Goal: Entertainment & Leisure: Consume media (video, audio)

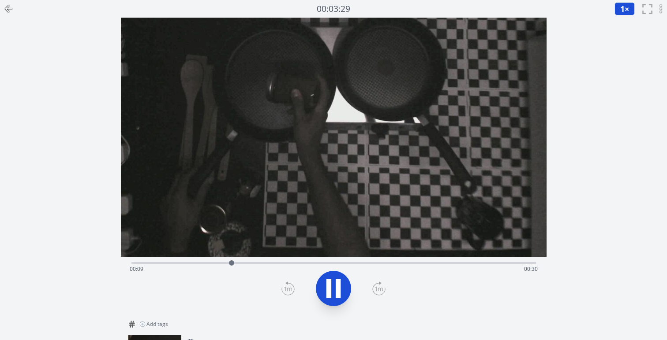
click at [334, 298] on icon at bounding box center [333, 288] width 25 height 25
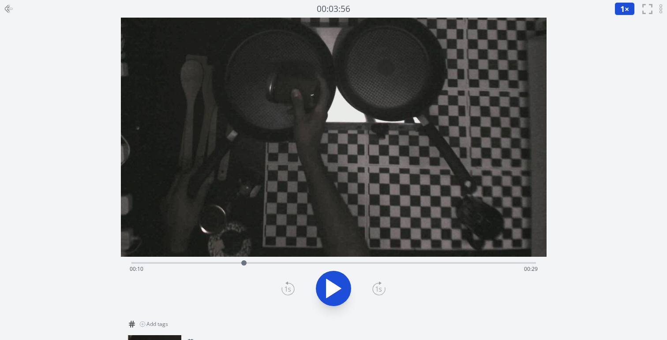
click at [334, 298] on icon at bounding box center [333, 288] width 25 height 25
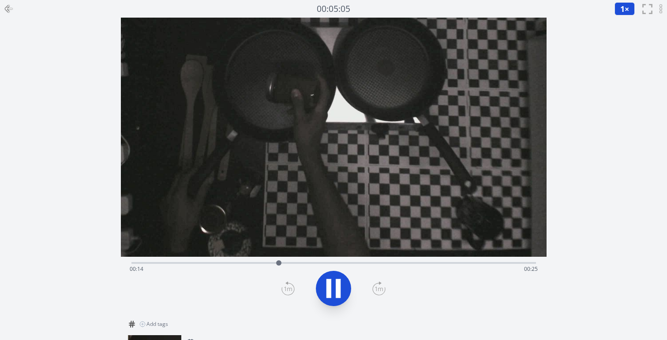
click at [334, 298] on icon at bounding box center [333, 288] width 25 height 25
click at [330, 294] on icon at bounding box center [328, 288] width 5 height 19
click at [324, 291] on icon at bounding box center [333, 288] width 25 height 25
drag, startPoint x: 317, startPoint y: 265, endPoint x: 162, endPoint y: 254, distance: 155.6
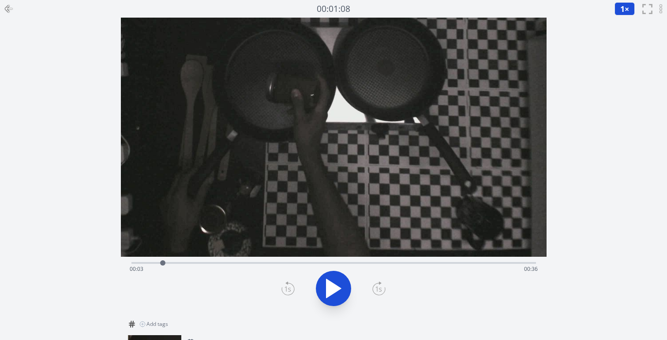
click at [162, 254] on div "Time elapsed: 00:03 Time remaining: 00:36 View your cooking diary" at bounding box center [334, 167] width 426 height 298
click at [321, 287] on icon at bounding box center [333, 288] width 25 height 25
drag, startPoint x: 327, startPoint y: 263, endPoint x: 372, endPoint y: 260, distance: 45.1
click at [372, 260] on div "Time elapsed: 00:09 Time remaining: 00:31" at bounding box center [333, 262] width 404 height 11
click at [372, 260] on div at bounding box center [373, 263] width 13 height 13
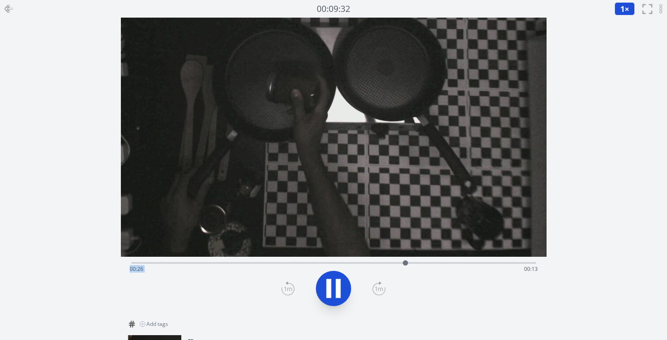
click at [335, 285] on icon at bounding box center [333, 288] width 25 height 25
click at [340, 290] on icon at bounding box center [338, 288] width 5 height 19
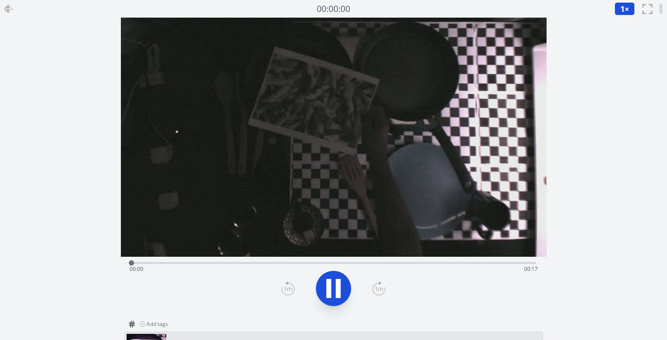
click at [330, 284] on icon at bounding box center [328, 288] width 5 height 19
click at [330, 284] on icon at bounding box center [333, 289] width 15 height 19
click at [330, 284] on icon at bounding box center [328, 288] width 5 height 19
click at [330, 284] on icon at bounding box center [333, 289] width 15 height 19
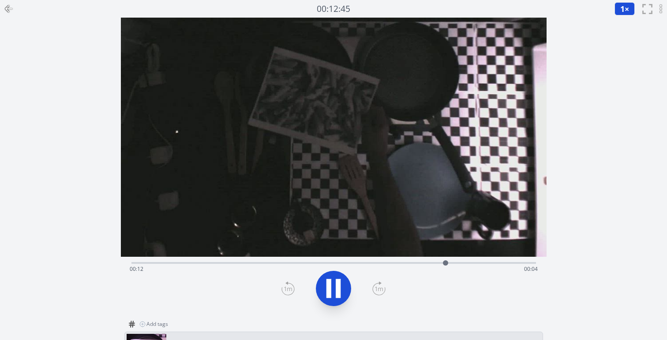
click at [330, 284] on icon at bounding box center [328, 288] width 5 height 19
click at [330, 284] on icon at bounding box center [333, 289] width 15 height 19
click at [433, 257] on video at bounding box center [334, 137] width 426 height 239
click at [330, 283] on icon at bounding box center [333, 289] width 15 height 19
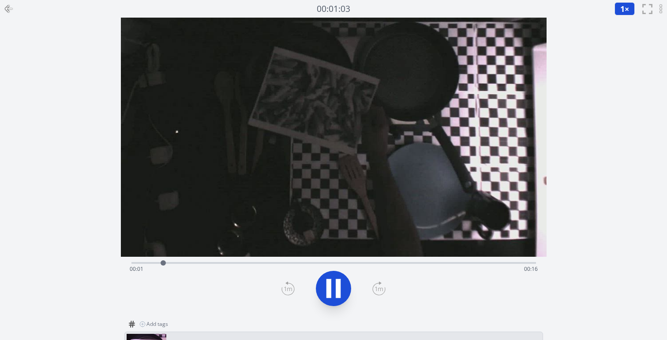
click at [330, 283] on icon at bounding box center [328, 288] width 5 height 19
drag, startPoint x: 168, startPoint y: 261, endPoint x: 123, endPoint y: 261, distance: 45.9
click at [123, 261] on div "Time elapsed: 00:00 Time remaining: 00:17" at bounding box center [334, 286] width 426 height 58
click at [334, 288] on icon at bounding box center [333, 289] width 15 height 19
click at [334, 288] on icon at bounding box center [333, 288] width 25 height 25
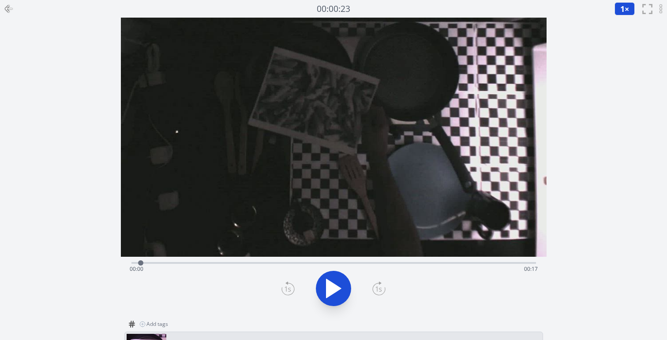
click at [334, 288] on icon at bounding box center [333, 289] width 15 height 19
click at [162, 263] on div at bounding box center [167, 263] width 13 height 13
drag, startPoint x: 162, startPoint y: 263, endPoint x: 128, endPoint y: 263, distance: 34.4
click at [128, 263] on div at bounding box center [131, 263] width 13 height 13
click at [333, 281] on icon at bounding box center [333, 288] width 25 height 25
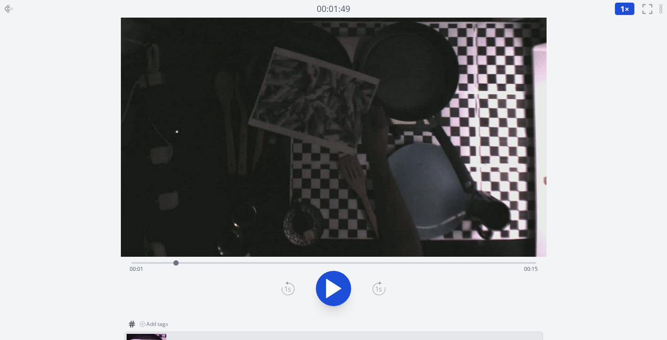
click at [332, 291] on icon at bounding box center [333, 289] width 15 height 19
click at [332, 291] on icon at bounding box center [333, 288] width 25 height 25
click at [332, 291] on icon at bounding box center [333, 289] width 15 height 19
click at [332, 291] on icon at bounding box center [333, 288] width 25 height 25
click at [332, 291] on icon at bounding box center [333, 289] width 15 height 19
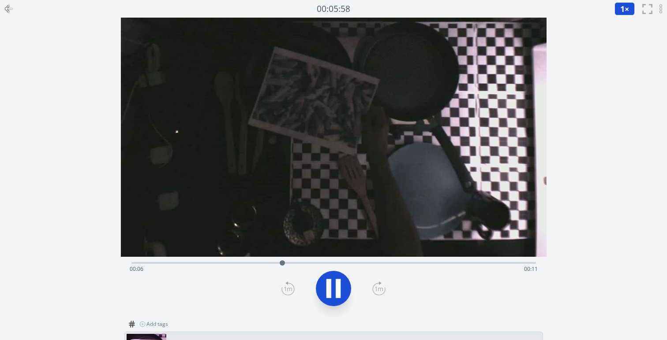
click at [332, 291] on icon at bounding box center [333, 288] width 25 height 25
click at [332, 291] on icon at bounding box center [333, 289] width 15 height 19
click at [332, 291] on icon at bounding box center [333, 288] width 25 height 25
click at [332, 291] on icon at bounding box center [333, 289] width 15 height 19
click at [332, 291] on icon at bounding box center [333, 288] width 25 height 25
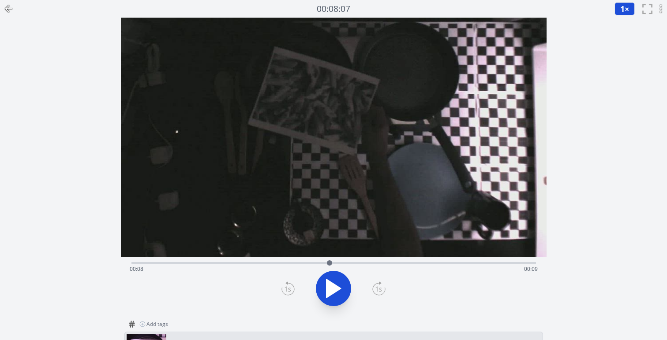
click at [332, 291] on icon at bounding box center [333, 289] width 15 height 19
click at [332, 291] on icon at bounding box center [333, 288] width 25 height 25
click at [332, 295] on icon at bounding box center [333, 288] width 25 height 25
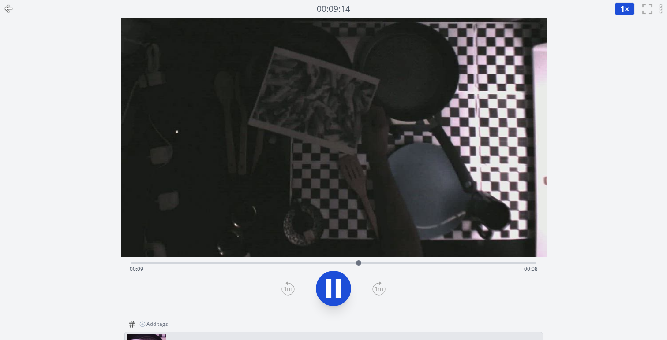
click at [332, 295] on icon at bounding box center [333, 288] width 25 height 25
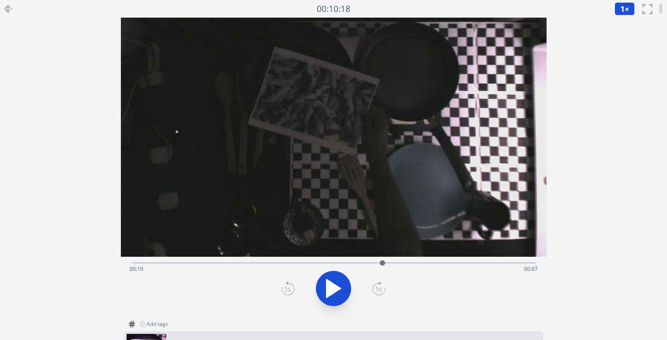
click at [332, 295] on icon at bounding box center [333, 288] width 25 height 25
click at [0, 0] on icon at bounding box center [0, 0] width 0 height 0
click at [332, 295] on icon at bounding box center [333, 288] width 25 height 25
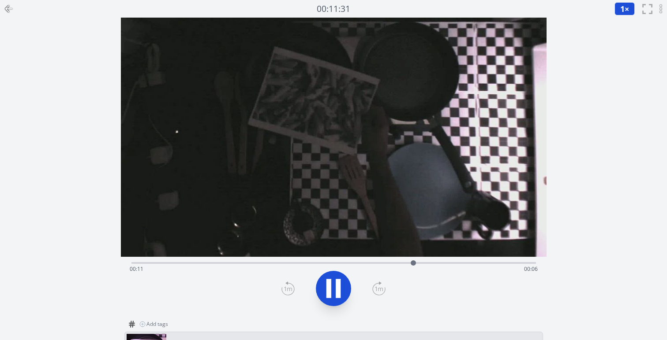
click at [332, 295] on icon at bounding box center [333, 288] width 25 height 25
click at [333, 295] on icon at bounding box center [333, 288] width 25 height 25
click at [333, 293] on icon at bounding box center [333, 288] width 25 height 25
click at [333, 293] on icon at bounding box center [333, 289] width 15 height 19
click at [333, 293] on icon at bounding box center [333, 288] width 25 height 25
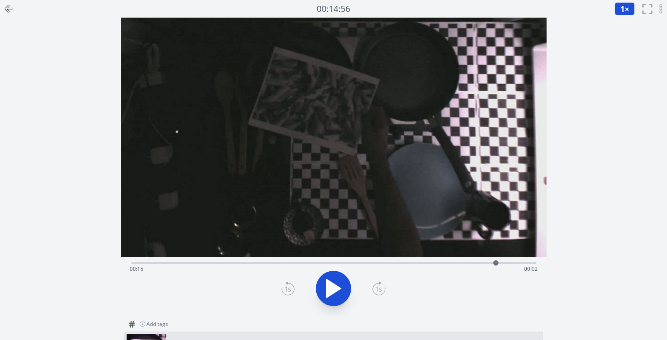
click at [333, 293] on icon at bounding box center [333, 289] width 15 height 19
click at [333, 293] on icon at bounding box center [333, 288] width 25 height 25
click at [333, 293] on icon at bounding box center [333, 289] width 15 height 19
click at [336, 290] on icon at bounding box center [333, 289] width 15 height 19
click at [336, 290] on icon at bounding box center [338, 288] width 5 height 19
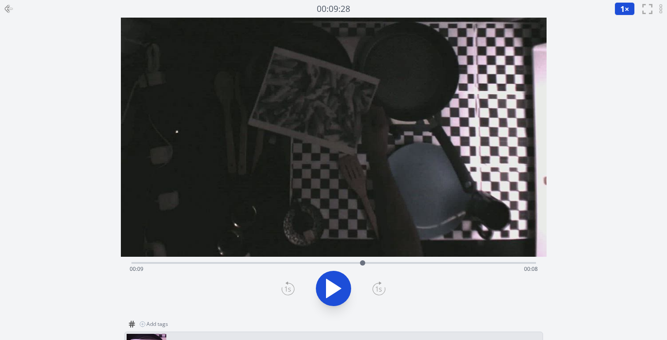
click at [336, 290] on icon at bounding box center [333, 289] width 15 height 19
click at [336, 290] on icon at bounding box center [338, 288] width 5 height 19
click at [336, 290] on icon at bounding box center [333, 289] width 15 height 19
click at [336, 290] on icon at bounding box center [338, 288] width 5 height 19
click at [336, 290] on icon at bounding box center [333, 289] width 15 height 19
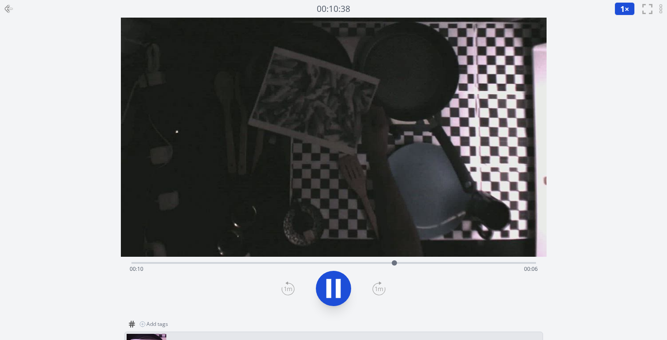
click at [336, 290] on icon at bounding box center [338, 288] width 5 height 19
click at [336, 290] on icon at bounding box center [333, 289] width 15 height 19
click at [336, 290] on icon at bounding box center [338, 288] width 5 height 19
click at [336, 290] on icon at bounding box center [333, 289] width 15 height 19
click at [336, 290] on icon at bounding box center [338, 288] width 5 height 19
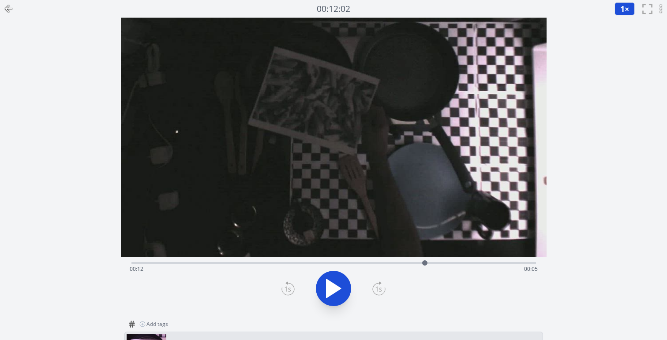
click at [336, 290] on icon at bounding box center [333, 289] width 15 height 19
click at [336, 290] on icon at bounding box center [338, 288] width 5 height 19
drag, startPoint x: 448, startPoint y: 263, endPoint x: 332, endPoint y: 260, distance: 115.6
click at [332, 260] on div at bounding box center [332, 263] width 13 height 13
drag, startPoint x: 180, startPoint y: 183, endPoint x: 225, endPoint y: 209, distance: 51.7
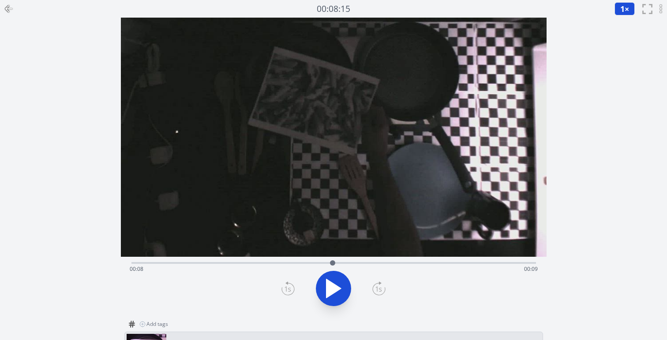
click at [225, 209] on video at bounding box center [334, 137] width 426 height 239
drag, startPoint x: 179, startPoint y: 156, endPoint x: 242, endPoint y: 210, distance: 83.2
click at [242, 210] on video at bounding box center [334, 137] width 426 height 239
click at [336, 300] on icon at bounding box center [333, 288] width 25 height 25
click at [332, 280] on icon at bounding box center [333, 288] width 25 height 25
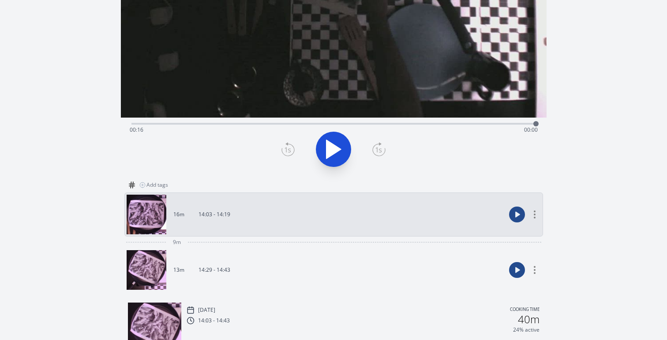
scroll to position [193, 0]
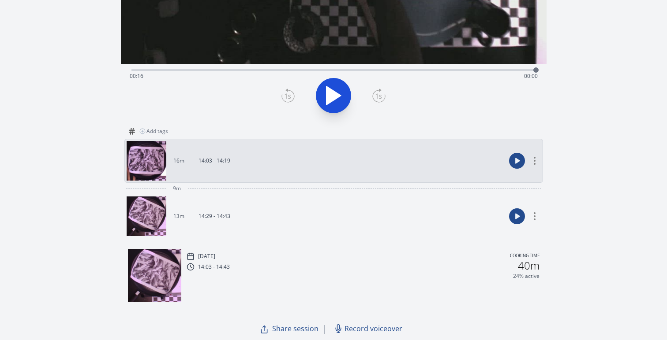
click at [238, 225] on link "13m 14:29 - 14:43" at bounding box center [316, 217] width 379 height 40
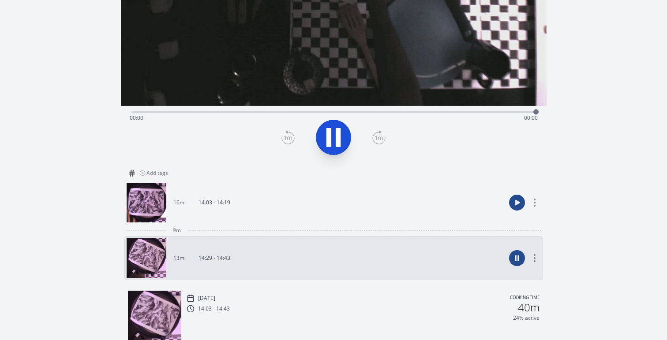
scroll to position [145, 0]
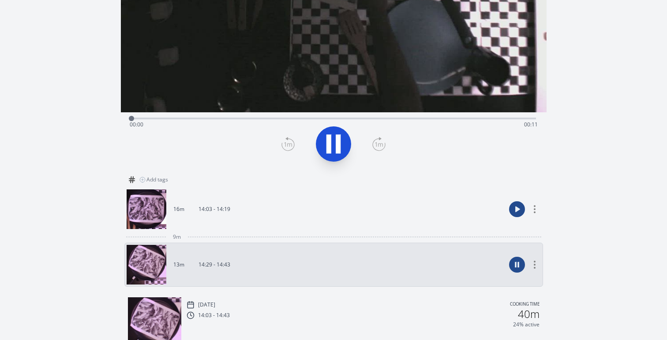
click at [328, 218] on link "16m 14:03 - 14:19" at bounding box center [316, 210] width 379 height 40
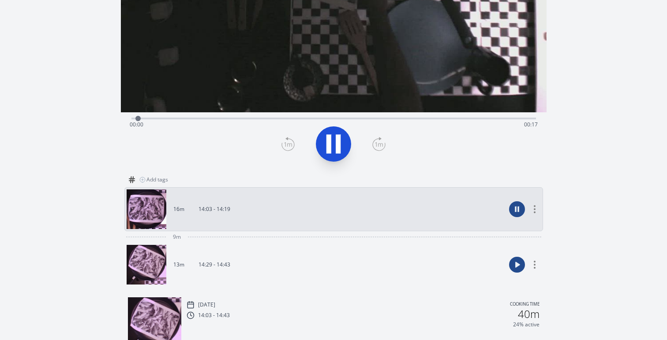
click at [310, 277] on link "13m 14:29 - 14:43" at bounding box center [316, 265] width 379 height 40
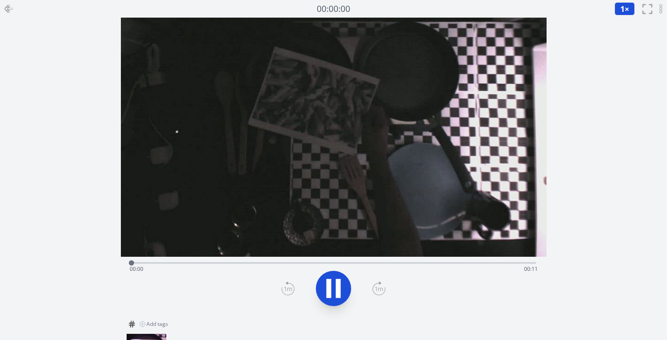
click at [339, 289] on icon at bounding box center [338, 288] width 5 height 19
click at [339, 289] on icon at bounding box center [333, 289] width 15 height 19
click at [155, 264] on div "Time elapsed: 00:10 Time remaining: 00:00" at bounding box center [334, 269] width 408 height 14
drag, startPoint x: 155, startPoint y: 264, endPoint x: 111, endPoint y: 267, distance: 44.6
click at [112, 267] on div "Discard Recording? You will not be able to recover this once discarded. Cancel …" at bounding box center [333, 267] width 667 height 534
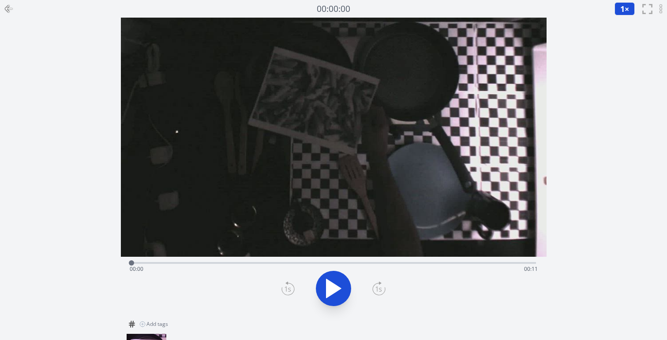
click at [329, 290] on icon at bounding box center [333, 289] width 15 height 19
click at [329, 290] on icon at bounding box center [328, 288] width 5 height 19
click at [463, 262] on div at bounding box center [462, 263] width 5 height 5
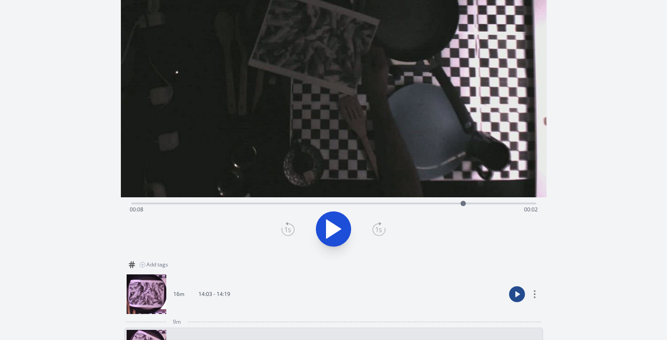
scroll to position [30, 0]
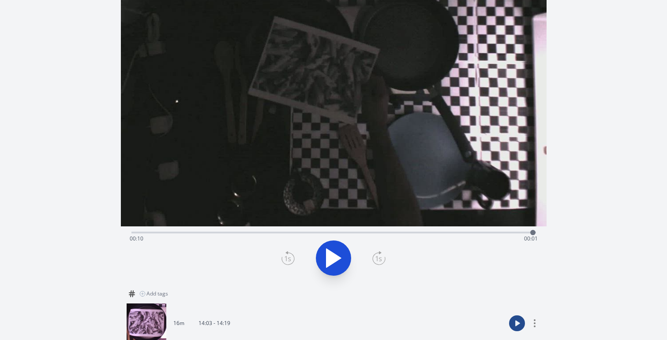
drag, startPoint x: 463, startPoint y: 232, endPoint x: 533, endPoint y: 234, distance: 70.1
click at [533, 234] on div at bounding box center [532, 232] width 5 height 5
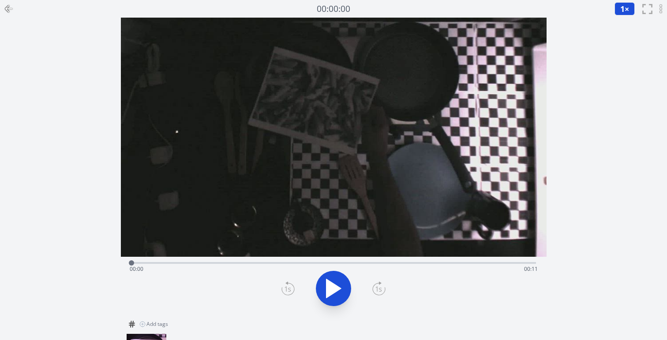
drag, startPoint x: 532, startPoint y: 264, endPoint x: 126, endPoint y: 251, distance: 406.3
click at [126, 251] on div "Time elapsed: 00:00 Time remaining: 00:11 View your cooking diary" at bounding box center [334, 167] width 426 height 298
drag, startPoint x: 132, startPoint y: 263, endPoint x: 214, endPoint y: 259, distance: 82.6
click at [214, 259] on div at bounding box center [211, 263] width 13 height 13
drag, startPoint x: 213, startPoint y: 263, endPoint x: 323, endPoint y: 259, distance: 109.9
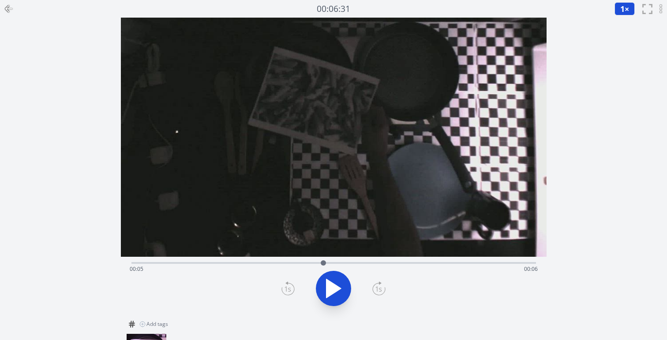
click at [323, 259] on div at bounding box center [323, 263] width 13 height 13
drag, startPoint x: 324, startPoint y: 260, endPoint x: 344, endPoint y: 261, distance: 20.3
click at [344, 261] on div at bounding box center [342, 263] width 13 height 13
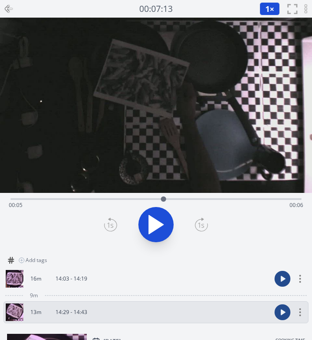
click at [154, 224] on icon at bounding box center [156, 225] width 15 height 19
click at [156, 224] on icon at bounding box center [156, 225] width 25 height 25
drag, startPoint x: 184, startPoint y: 198, endPoint x: 15, endPoint y: 202, distance: 169.4
click at [15, 202] on div at bounding box center [14, 199] width 5 height 5
click at [16, 199] on div at bounding box center [16, 199] width 5 height 5
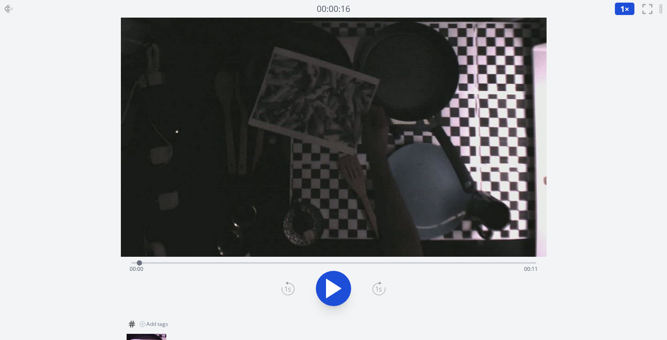
click at [327, 285] on icon at bounding box center [333, 289] width 15 height 19
click at [327, 285] on icon at bounding box center [328, 288] width 5 height 19
click at [327, 285] on icon at bounding box center [333, 289] width 15 height 19
click at [327, 285] on icon at bounding box center [328, 288] width 5 height 19
click at [327, 285] on icon at bounding box center [333, 289] width 15 height 19
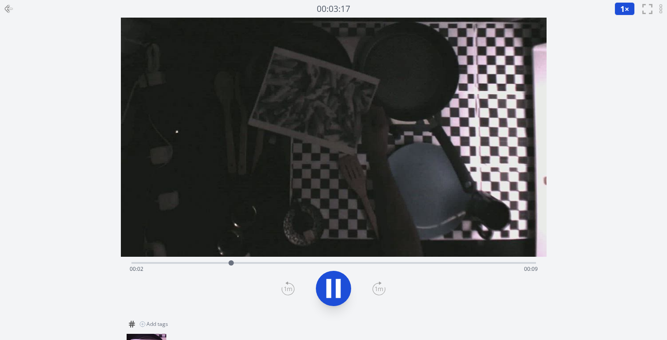
click at [327, 285] on icon at bounding box center [328, 288] width 5 height 19
drag, startPoint x: 237, startPoint y: 264, endPoint x: 126, endPoint y: 269, distance: 111.7
click at [126, 269] on div at bounding box center [131, 263] width 13 height 13
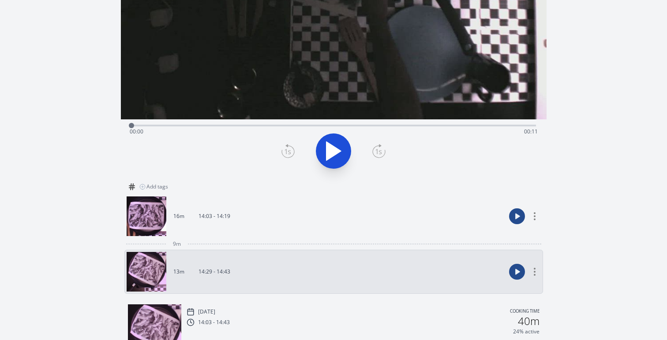
scroll to position [139, 0]
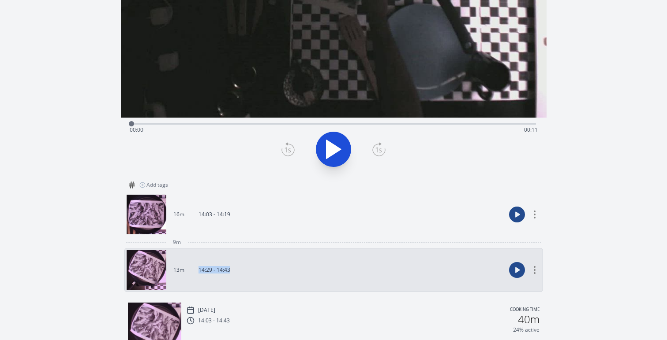
drag, startPoint x: 232, startPoint y: 270, endPoint x: 198, endPoint y: 270, distance: 34.0
click at [198, 270] on link "13m 14:29 - 14:43" at bounding box center [316, 270] width 379 height 40
click at [65, 275] on div "Discard Recording? You will not be able to recover this once discarded. Cancel …" at bounding box center [333, 128] width 667 height 534
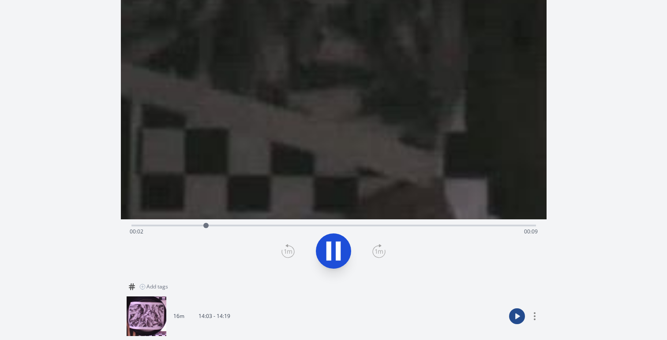
scroll to position [0, 0]
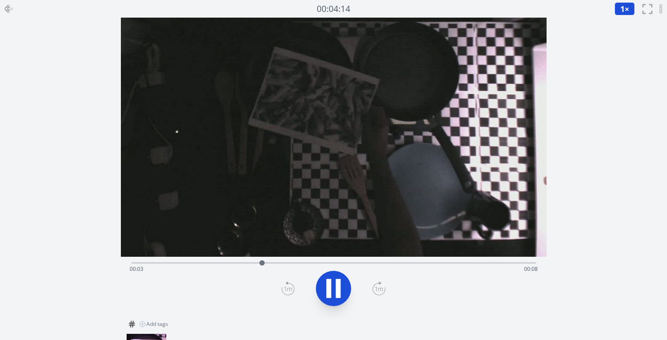
click at [332, 291] on icon at bounding box center [333, 288] width 25 height 25
drag, startPoint x: 235, startPoint y: 264, endPoint x: 213, endPoint y: 264, distance: 22.1
click at [213, 264] on div "Time elapsed: 00:03 Time remaining: 00:08" at bounding box center [334, 269] width 408 height 14
drag, startPoint x: 213, startPoint y: 264, endPoint x: 191, endPoint y: 264, distance: 22.0
click at [191, 264] on div at bounding box center [191, 263] width 5 height 5
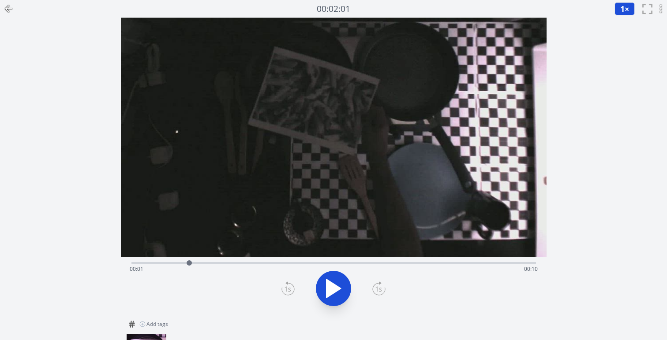
drag, startPoint x: 191, startPoint y: 264, endPoint x: 181, endPoint y: 264, distance: 9.7
click at [187, 264] on div at bounding box center [189, 263] width 5 height 5
drag, startPoint x: 181, startPoint y: 264, endPoint x: 174, endPoint y: 263, distance: 7.5
click at [174, 263] on div at bounding box center [174, 263] width 5 height 5
drag, startPoint x: 174, startPoint y: 263, endPoint x: 179, endPoint y: 263, distance: 4.9
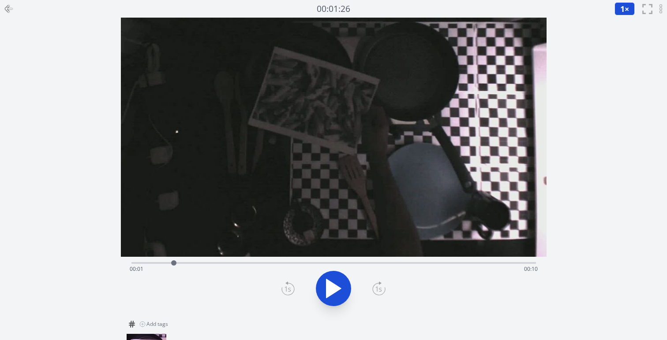
click at [176, 263] on div at bounding box center [173, 263] width 5 height 5
drag, startPoint x: 179, startPoint y: 263, endPoint x: 185, endPoint y: 263, distance: 6.2
click at [185, 263] on div at bounding box center [182, 263] width 5 height 5
drag, startPoint x: 186, startPoint y: 263, endPoint x: 194, endPoint y: 263, distance: 8.4
click at [194, 263] on div at bounding box center [194, 263] width 5 height 5
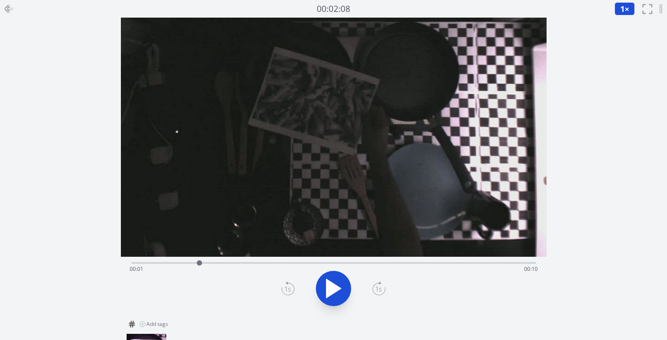
drag, startPoint x: 194, startPoint y: 263, endPoint x: 220, endPoint y: 262, distance: 25.2
click at [202, 262] on div at bounding box center [199, 263] width 5 height 5
drag, startPoint x: 221, startPoint y: 262, endPoint x: 243, endPoint y: 262, distance: 21.6
click at [232, 262] on div at bounding box center [229, 263] width 5 height 5
drag, startPoint x: 243, startPoint y: 262, endPoint x: 294, endPoint y: 262, distance: 51.2
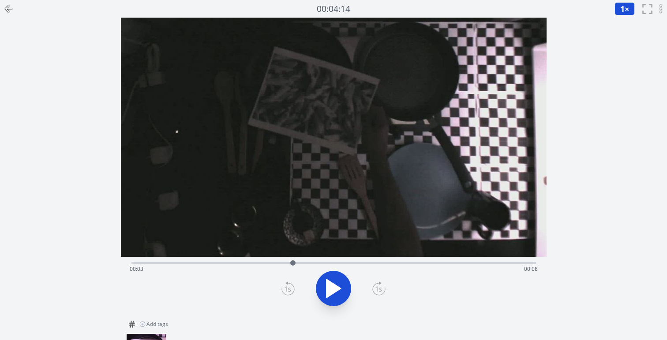
click at [294, 262] on div at bounding box center [292, 263] width 5 height 5
drag, startPoint x: 294, startPoint y: 262, endPoint x: 349, endPoint y: 262, distance: 55.1
click at [297, 262] on div at bounding box center [294, 263] width 5 height 5
drag, startPoint x: 349, startPoint y: 262, endPoint x: 380, endPoint y: 262, distance: 30.9
click at [378, 262] on div at bounding box center [375, 263] width 5 height 5
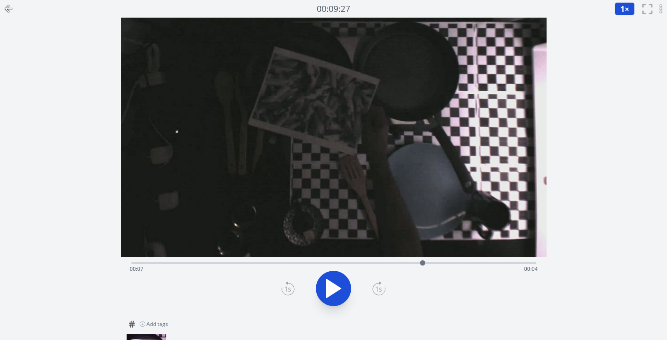
drag, startPoint x: 380, startPoint y: 262, endPoint x: 427, endPoint y: 261, distance: 47.2
click at [425, 261] on div at bounding box center [422, 263] width 5 height 5
click at [303, 261] on div "Time elapsed: 00:07 Time remaining: 00:03" at bounding box center [333, 262] width 404 height 11
drag, startPoint x: 301, startPoint y: 263, endPoint x: 239, endPoint y: 262, distance: 61.3
click at [239, 262] on div at bounding box center [239, 263] width 5 height 5
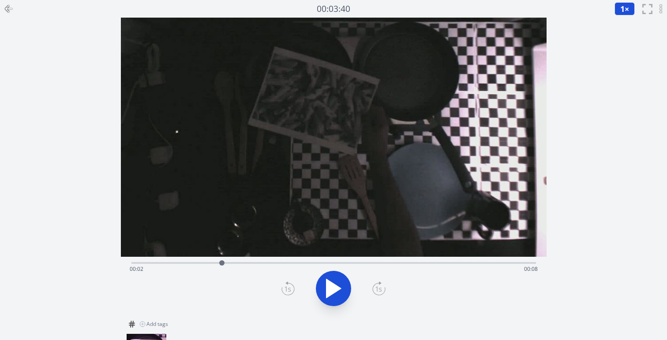
drag, startPoint x: 239, startPoint y: 262, endPoint x: 214, endPoint y: 261, distance: 25.2
click at [219, 262] on div at bounding box center [221, 263] width 5 height 5
drag, startPoint x: 214, startPoint y: 261, endPoint x: 252, endPoint y: 260, distance: 37.5
click at [252, 260] on div at bounding box center [251, 263] width 13 height 13
drag, startPoint x: 250, startPoint y: 265, endPoint x: 223, endPoint y: 265, distance: 27.8
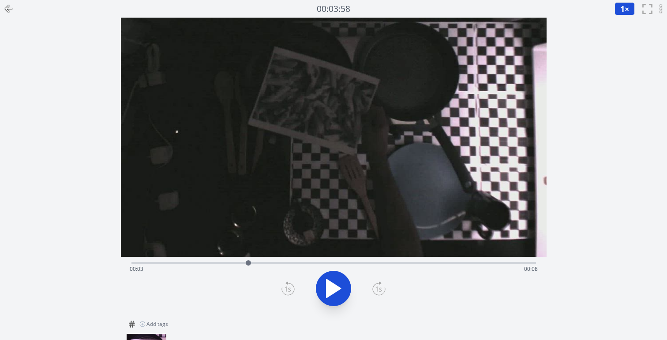
click at [246, 265] on div at bounding box center [248, 263] width 5 height 5
drag, startPoint x: 223, startPoint y: 265, endPoint x: 264, endPoint y: 265, distance: 41.5
click at [264, 265] on div at bounding box center [260, 263] width 5 height 5
drag, startPoint x: 264, startPoint y: 265, endPoint x: 292, endPoint y: 265, distance: 28.2
click at [268, 265] on div at bounding box center [265, 263] width 5 height 5
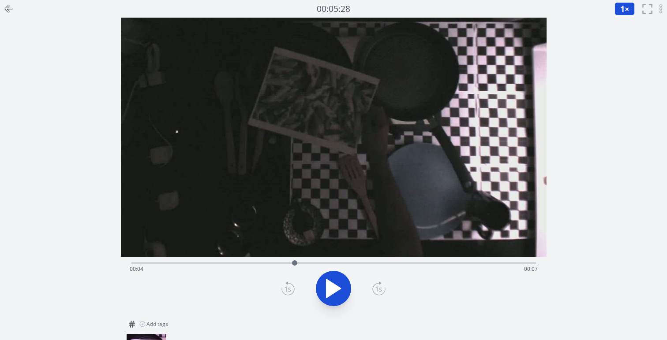
drag, startPoint x: 292, startPoint y: 265, endPoint x: 321, endPoint y: 265, distance: 28.2
click at [297, 265] on div at bounding box center [294, 263] width 5 height 5
drag, startPoint x: 321, startPoint y: 265, endPoint x: 367, endPoint y: 265, distance: 46.3
click at [364, 265] on div at bounding box center [362, 263] width 5 height 5
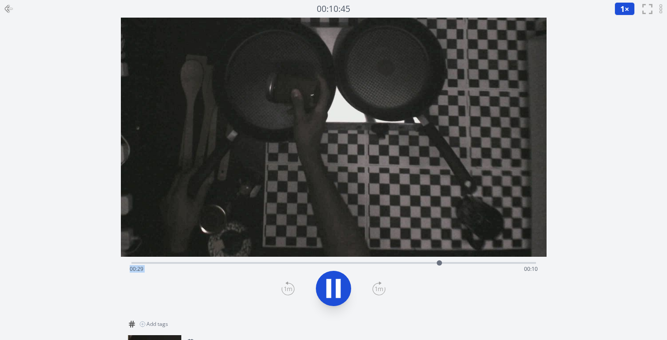
click at [335, 279] on icon at bounding box center [333, 288] width 25 height 25
